Goal: Task Accomplishment & Management: Complete application form

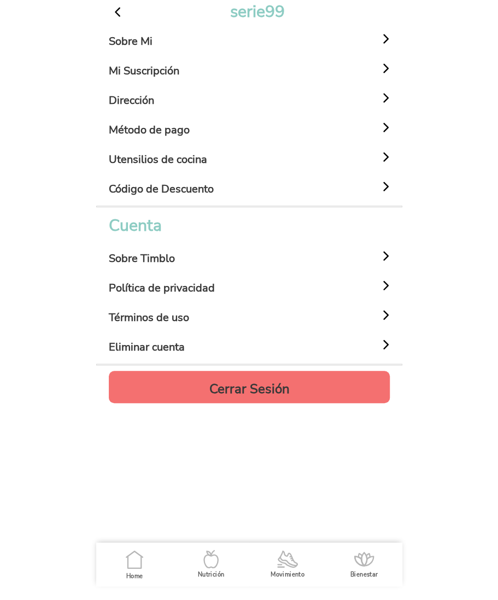
click at [245, 382] on h4 "Cerrar Sesión" at bounding box center [249, 388] width 80 height 13
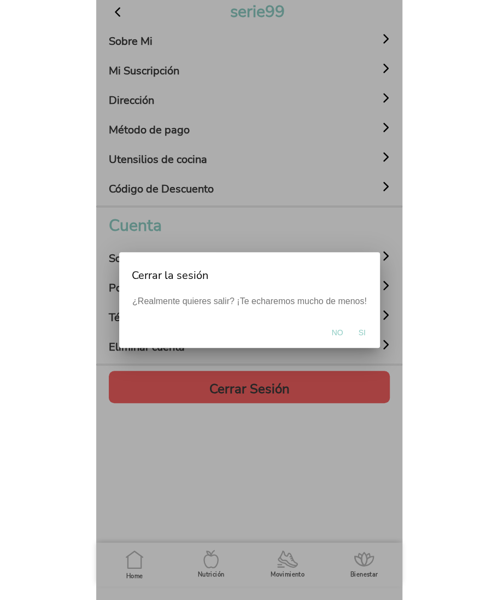
click at [358, 332] on span "Si" at bounding box center [361, 332] width 7 height 11
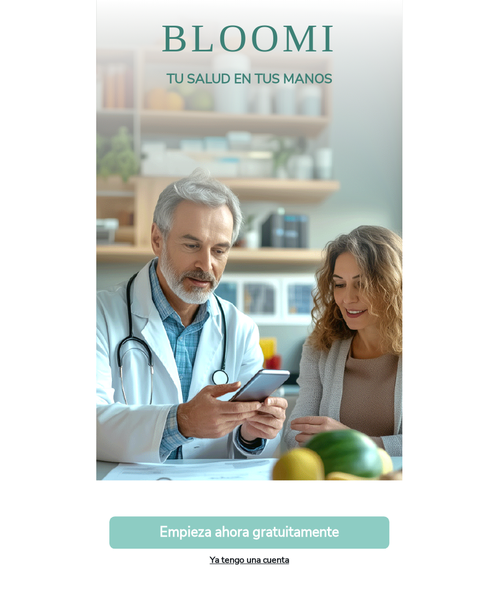
click at [254, 556] on link "Ya tengo una cuenta" at bounding box center [249, 560] width 79 height 12
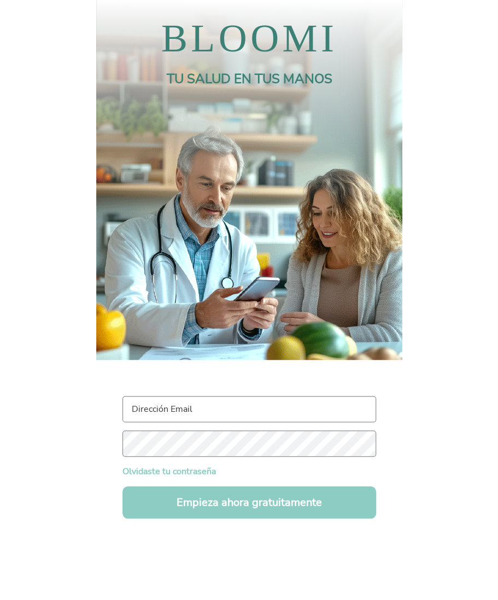
click at [201, 408] on input "text" at bounding box center [250, 409] width 254 height 26
paste input "mi manca all'inizio una somma del tempo totale, sarebbe utile magari un reminde…"
type input "mi manca all'inizio una somma del tempo totale, sarebbe utile magari un reminde…"
click at [187, 421] on input "text" at bounding box center [250, 409] width 254 height 26
click at [193, 416] on input "text" at bounding box center [250, 409] width 254 height 26
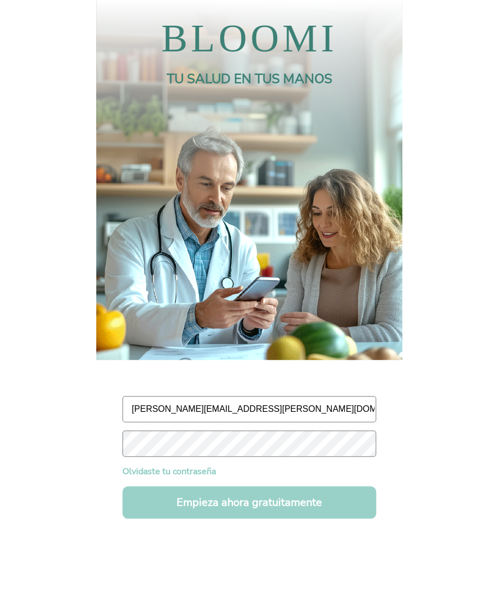
click at [177, 497] on button "Empieza ahora gratuitamente" at bounding box center [250, 502] width 254 height 32
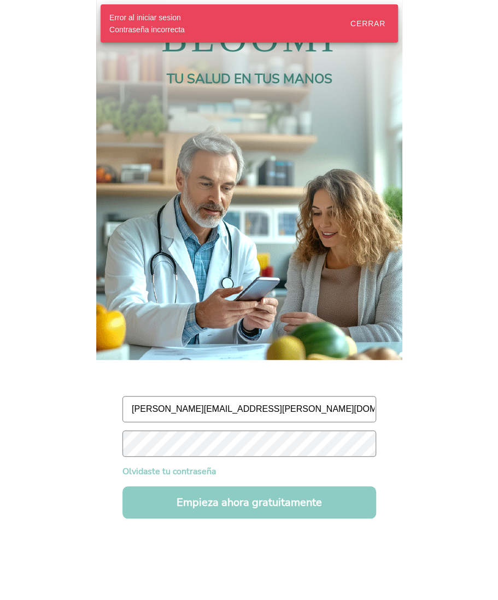
click at [85, 448] on body "BLOOMI TU SALUD EN TUS MANOS maddalena.angeloni@gmail.com Olvidaste tu contrase…" at bounding box center [249, 300] width 498 height 600
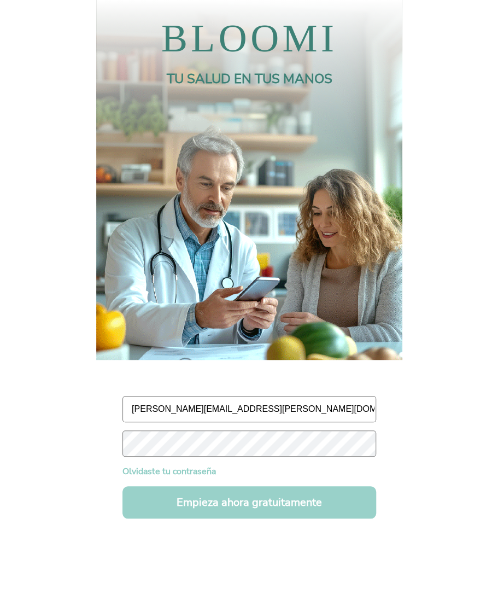
click at [178, 505] on button "Empieza ahora gratuitamente" at bounding box center [250, 502] width 254 height 32
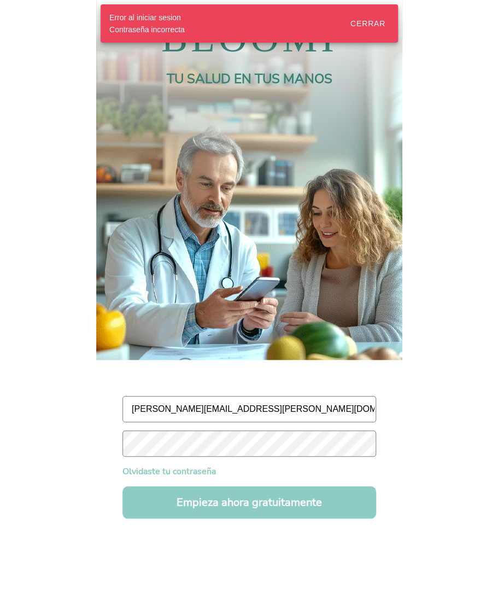
click at [74, 445] on body "BLOOMI TU SALUD EN TUS MANOS maddalena.angeloni@gmail.com Olvidaste tu contrase…" at bounding box center [249, 300] width 498 height 600
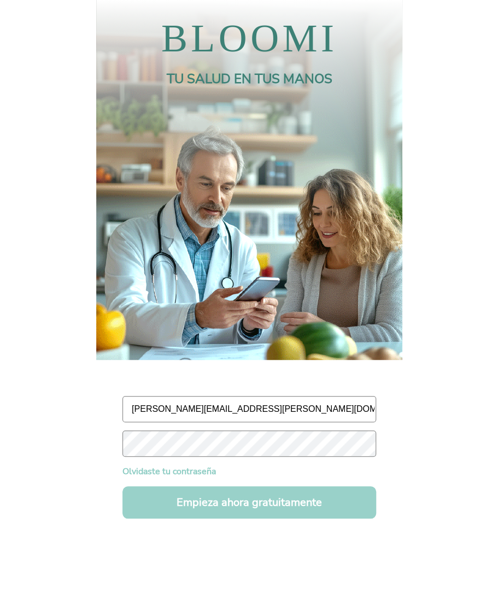
click at [175, 500] on button "Empieza ahora gratuitamente" at bounding box center [250, 502] width 254 height 32
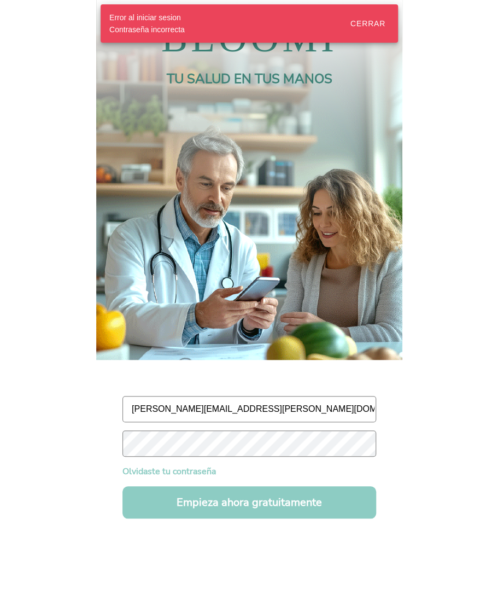
click at [73, 429] on body "BLOOMI TU SALUD EN TUS MANOS maddalena.angeloni@gmail.com Olvidaste tu contrase…" at bounding box center [249, 300] width 498 height 600
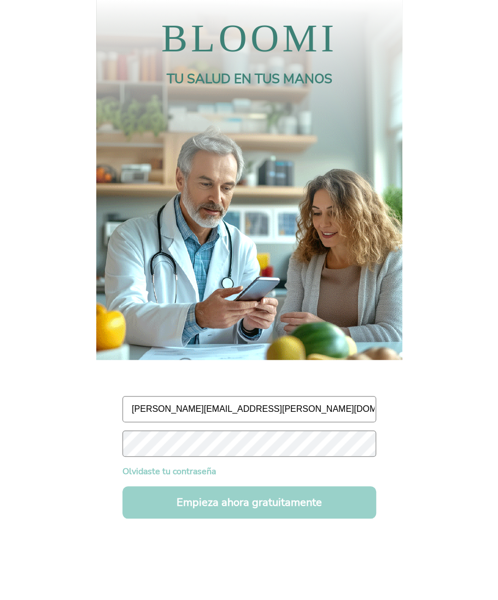
click at [166, 496] on button "Empieza ahora gratuitamente" at bounding box center [250, 502] width 254 height 32
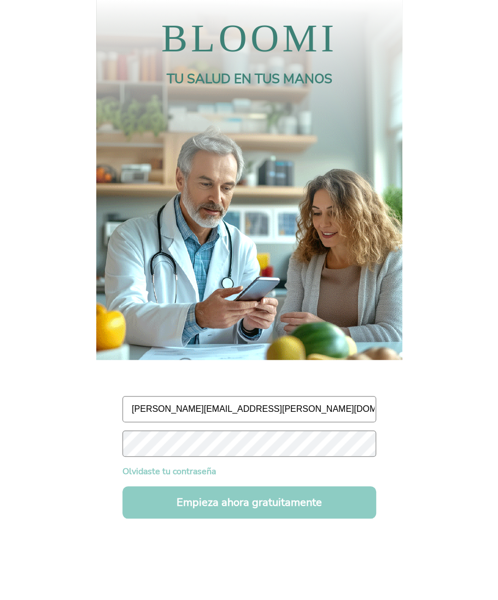
drag, startPoint x: 273, startPoint y: 409, endPoint x: 89, endPoint y: 405, distance: 184.4
click at [89, 405] on body "BLOOMI TU SALUD EN TUS MANOS maddalena.angeloni@gmail.com Olvidaste tu contrase…" at bounding box center [249, 300] width 498 height 600
paste input "serie99@test"
type input "serie99@test.com"
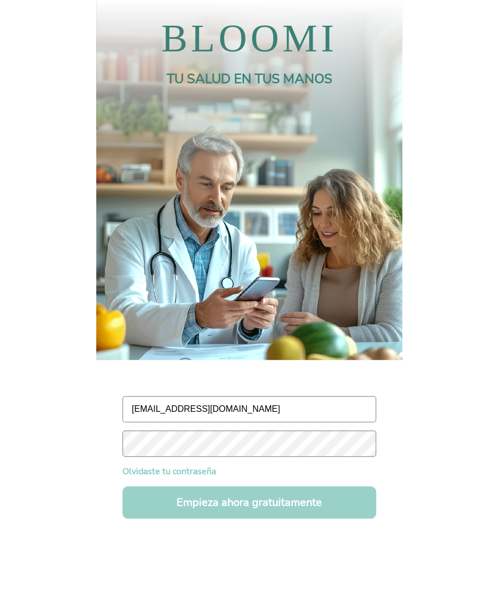
click at [163, 501] on button "Empieza ahora gratuitamente" at bounding box center [250, 502] width 254 height 32
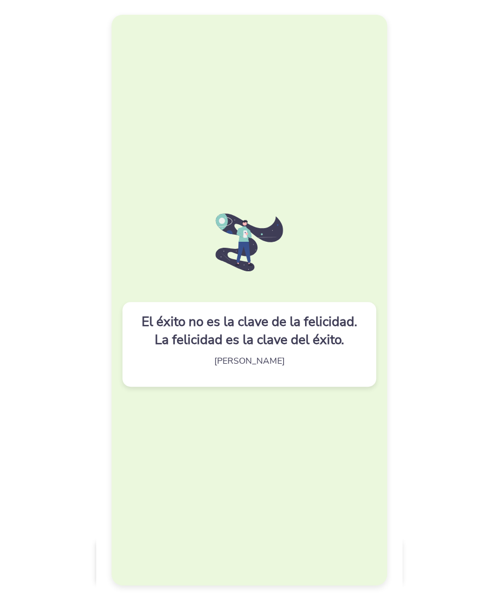
click at [286, 368] on div "El éxito no es la clave de la felicidad. La felicidad es la clave del éxito. Al…" at bounding box center [250, 344] width 254 height 85
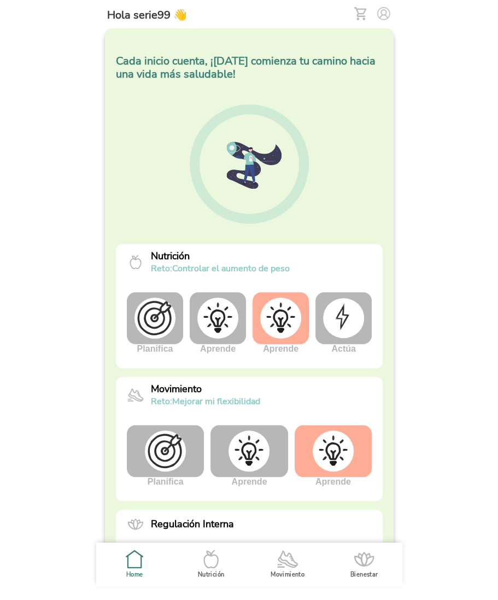
click at [341, 315] on img at bounding box center [343, 317] width 41 height 39
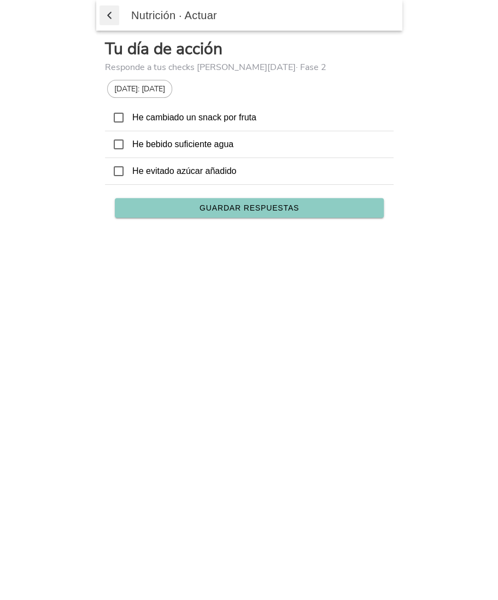
click at [117, 113] on icon at bounding box center [119, 118] width 10 height 10
click at [123, 141] on icon at bounding box center [119, 145] width 10 height 10
click at [262, 206] on span "Guardar respuestas" at bounding box center [249, 208] width 100 height 8
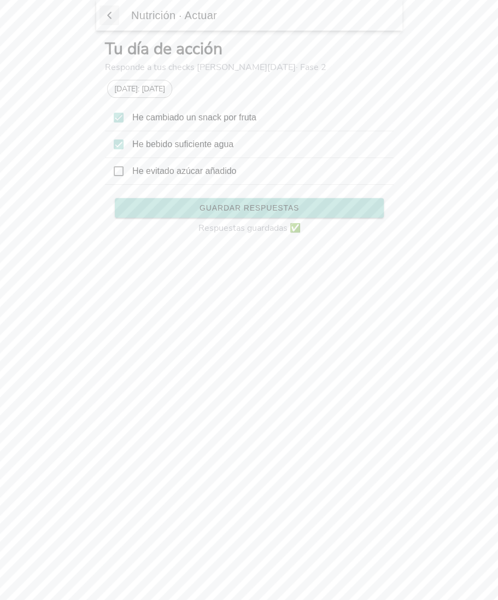
click at [108, 15] on span "button" at bounding box center [109, 15] width 11 height 16
